Goal: Task Accomplishment & Management: Manage account settings

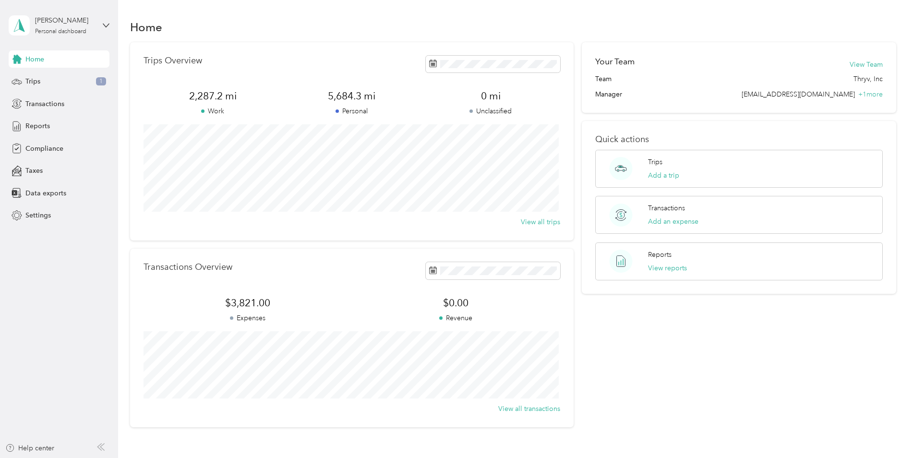
click at [31, 59] on span "Home" at bounding box center [34, 59] width 19 height 10
click at [33, 59] on span "Home" at bounding box center [34, 59] width 19 height 10
click at [37, 171] on span "Taxes" at bounding box center [33, 171] width 17 height 10
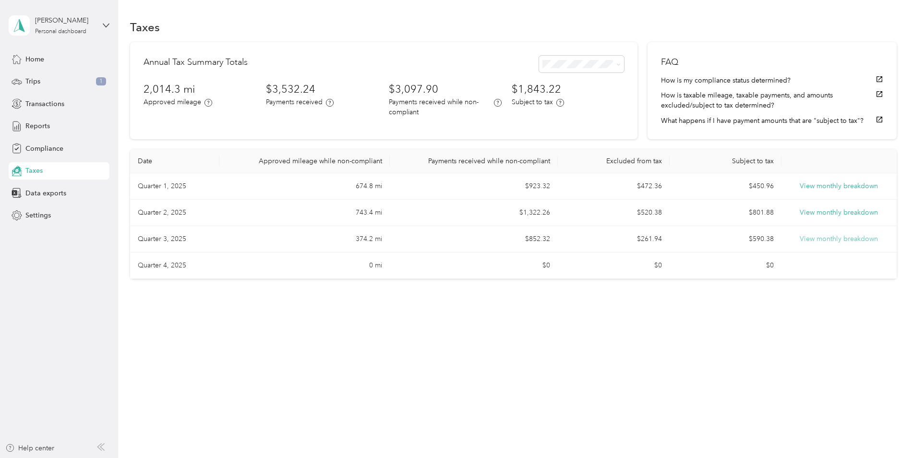
click at [833, 240] on button "View monthly breakdown" at bounding box center [838, 239] width 78 height 11
